Goal: Information Seeking & Learning: Learn about a topic

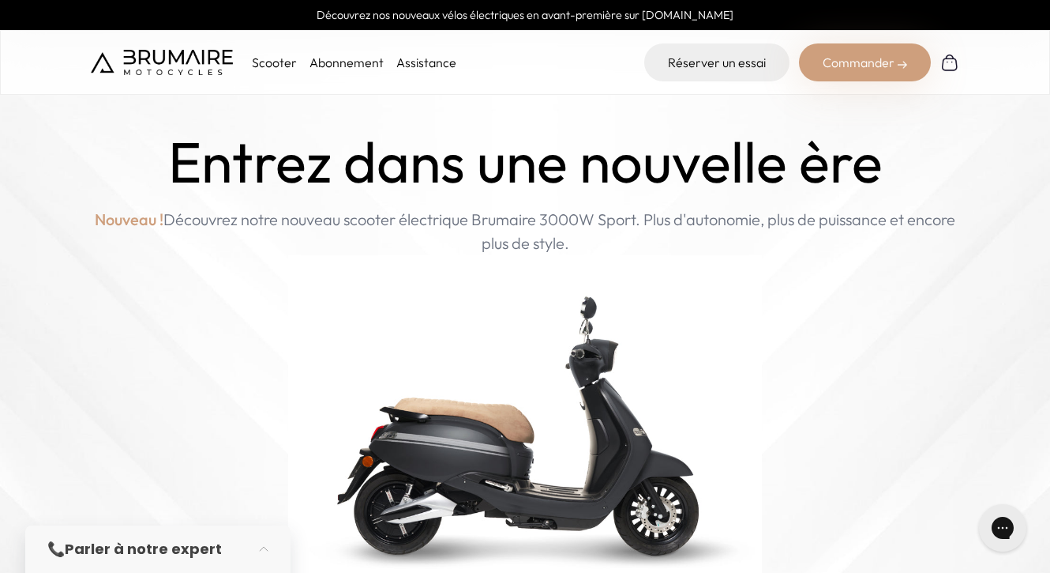
click at [328, 59] on link "Abonnement" at bounding box center [347, 62] width 74 height 16
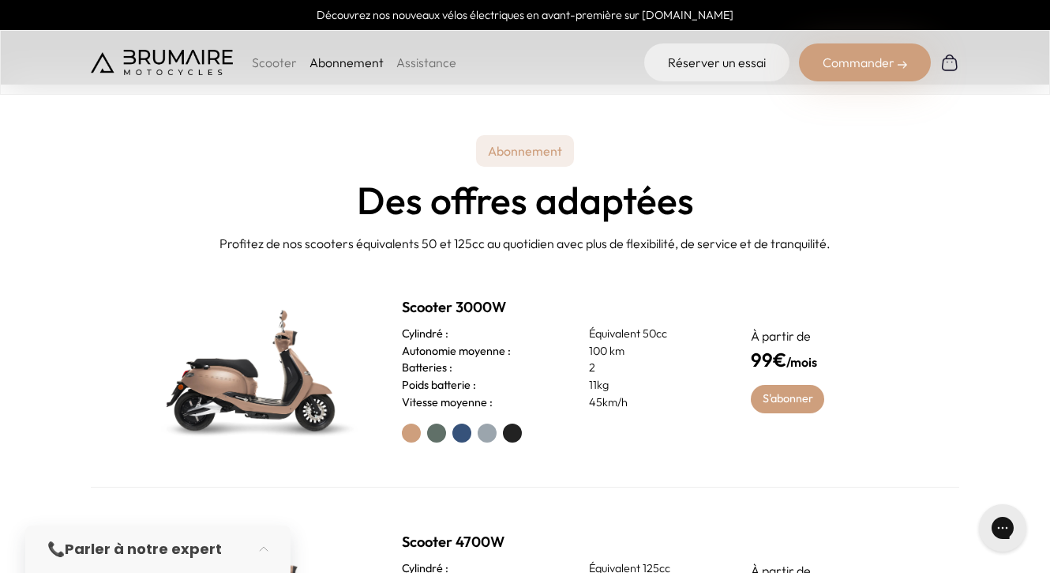
scroll to position [489, 0]
click at [512, 434] on label at bounding box center [512, 432] width 19 height 19
click at [306, 379] on img at bounding box center [254, 369] width 221 height 158
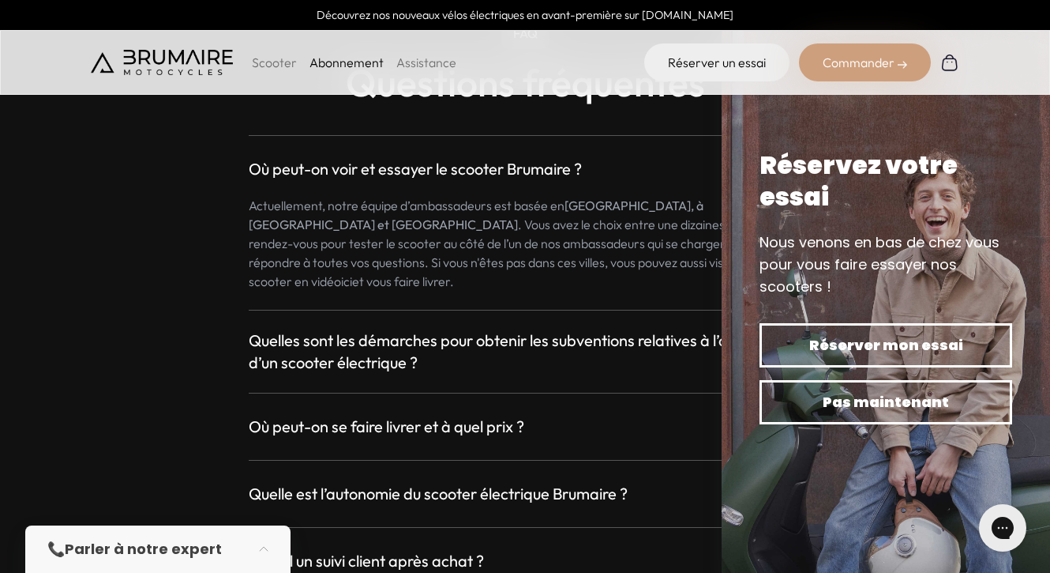
scroll to position [2671, 0]
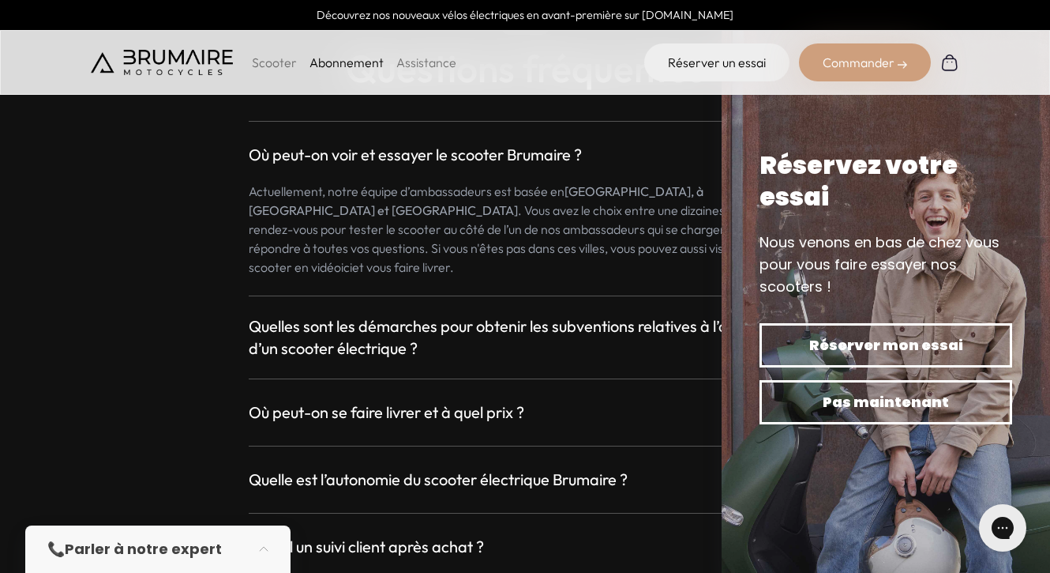
click at [444, 476] on div "Où peut-on voir et essayer le scooter Brumaire ? + Actuellement, notre équipe d…" at bounding box center [525, 331] width 869 height 459
click at [448, 468] on h3 "Quelle est l’autonomie du scooter électrique Brumaire ?" at bounding box center [438, 479] width 379 height 22
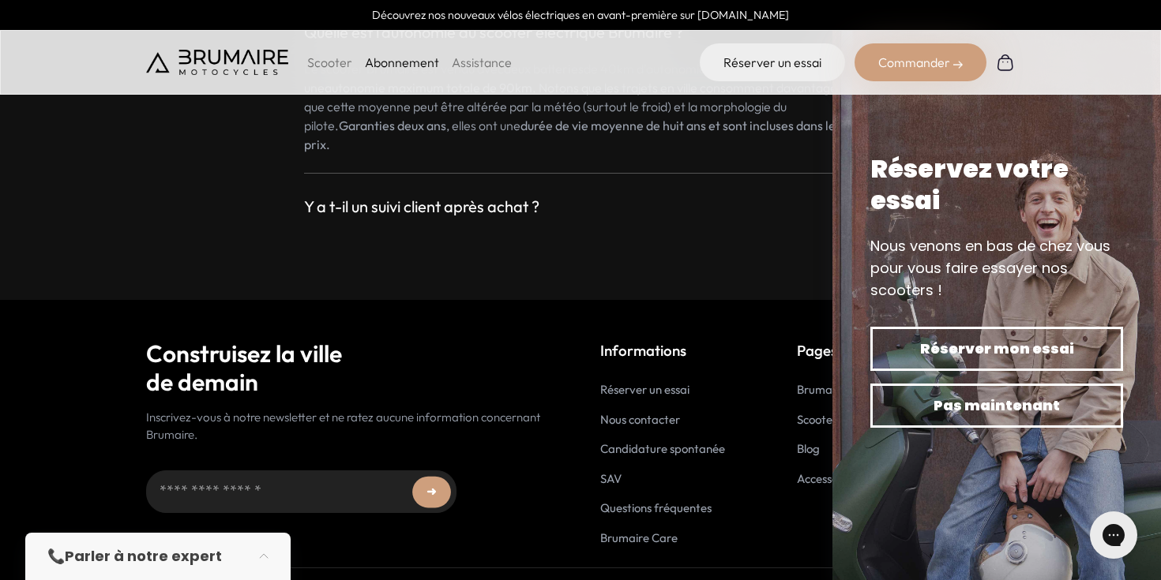
scroll to position [3125, 0]
click at [246, 54] on img at bounding box center [217, 62] width 142 height 25
